Goal: Navigation & Orientation: Find specific page/section

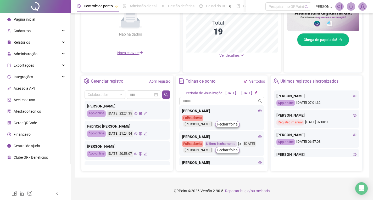
scroll to position [105, 0]
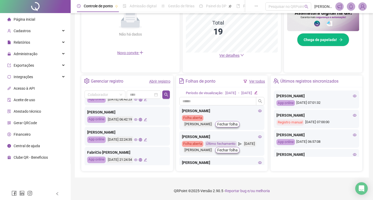
click at [142, 141] on icon "global" at bounding box center [140, 139] width 3 height 3
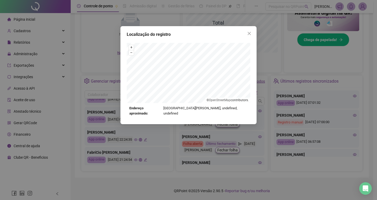
click at [154, 154] on div "Localização do registro + – ⇧ › © OpenStreetMap contributors. Endereço aproxima…" at bounding box center [188, 100] width 377 height 200
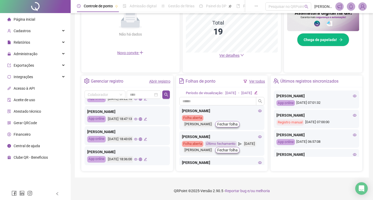
scroll to position [252, 0]
click at [158, 79] on link "Abrir registro" at bounding box center [159, 81] width 21 height 4
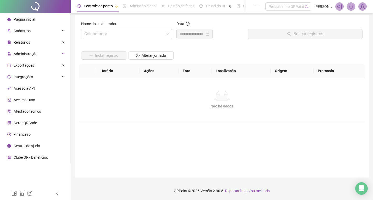
scroll to position [3, 0]
click at [30, 19] on span "Página inicial" at bounding box center [24, 19] width 21 height 4
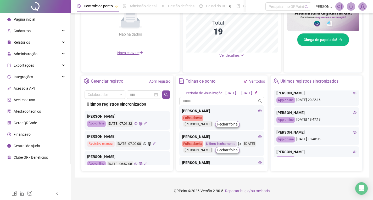
scroll to position [226, 0]
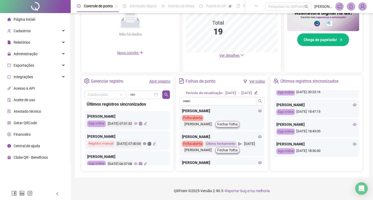
click at [253, 79] on link "Ver todos" at bounding box center [257, 81] width 16 height 4
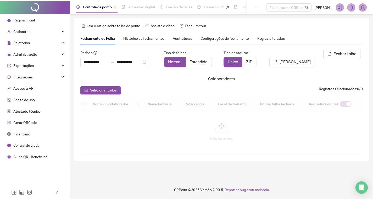
scroll to position [7, 0]
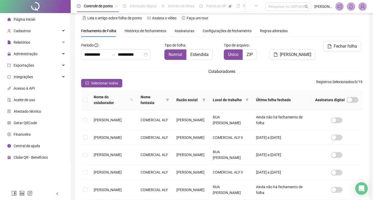
click at [24, 18] on span "Página inicial" at bounding box center [24, 19] width 21 height 4
